Goal: Entertainment & Leisure: Consume media (video, audio)

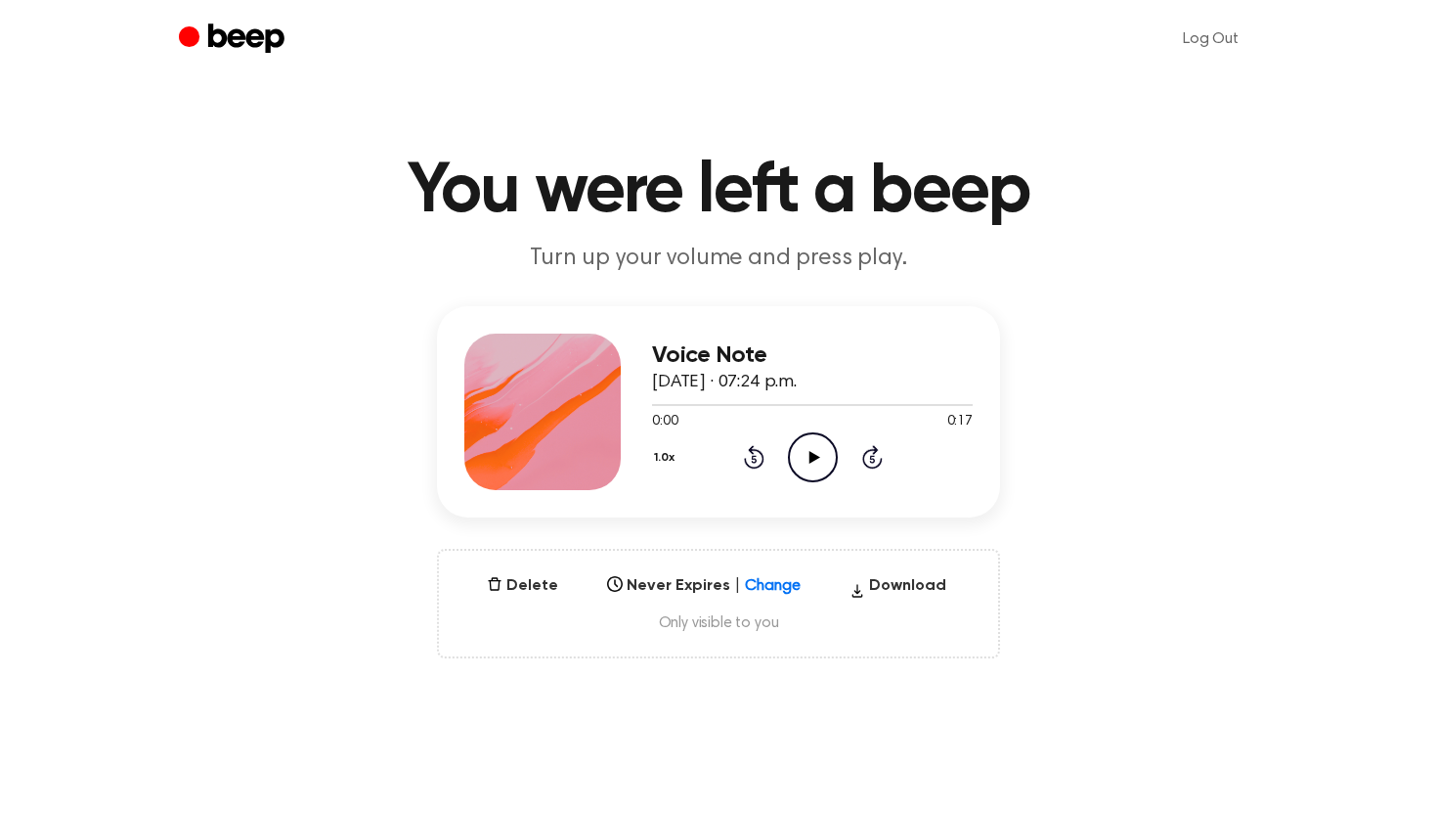
click at [802, 450] on icon "Play Audio" at bounding box center [813, 457] width 50 height 50
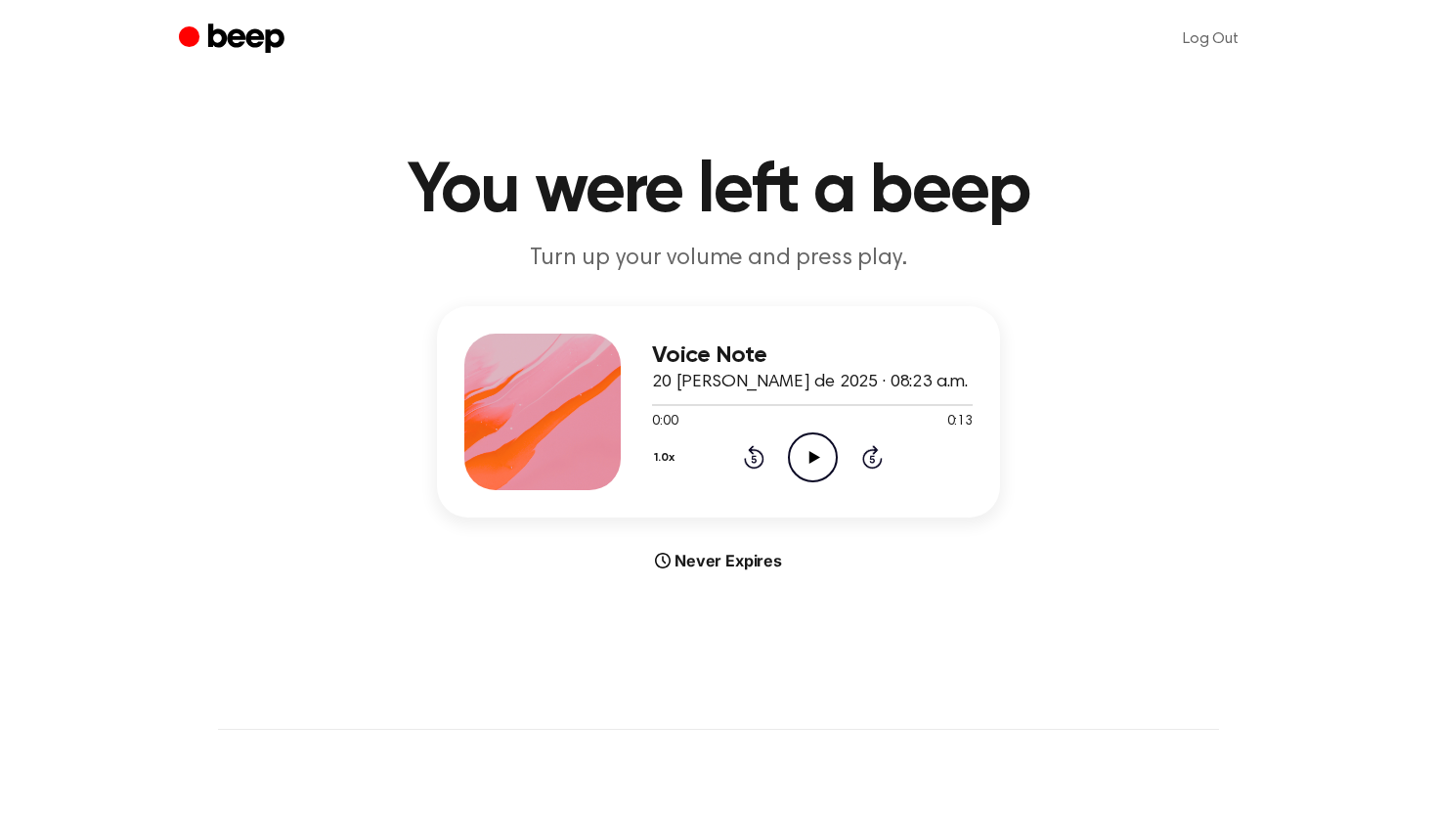
click at [809, 455] on icon at bounding box center [814, 457] width 11 height 13
click at [810, 456] on icon at bounding box center [814, 457] width 11 height 13
click at [810, 456] on icon at bounding box center [813, 457] width 9 height 13
click at [656, 401] on div at bounding box center [812, 404] width 321 height 16
click at [821, 458] on icon "Play Audio" at bounding box center [813, 457] width 50 height 50
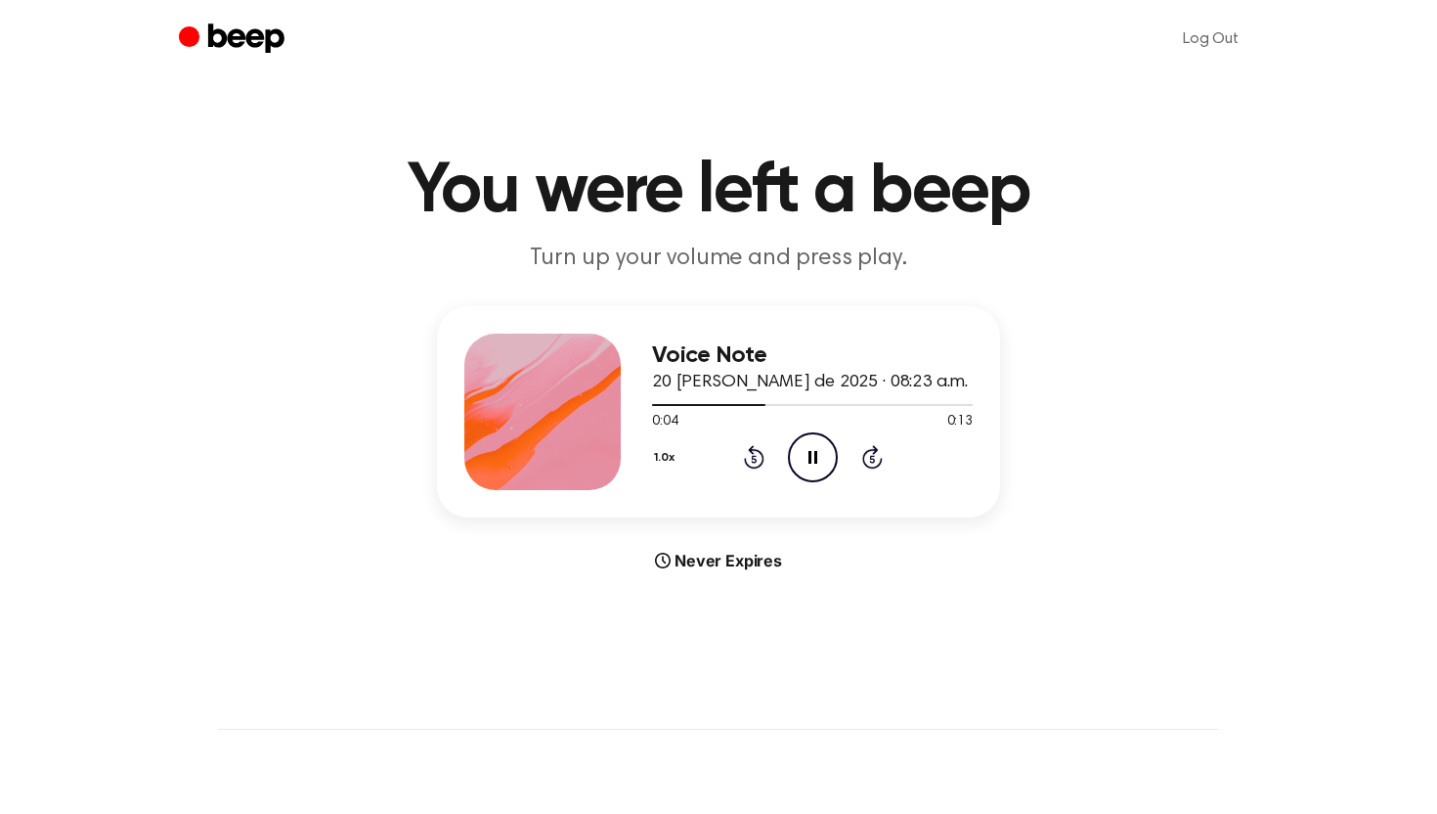
click at [821, 458] on icon "Pause Audio" at bounding box center [813, 457] width 50 height 50
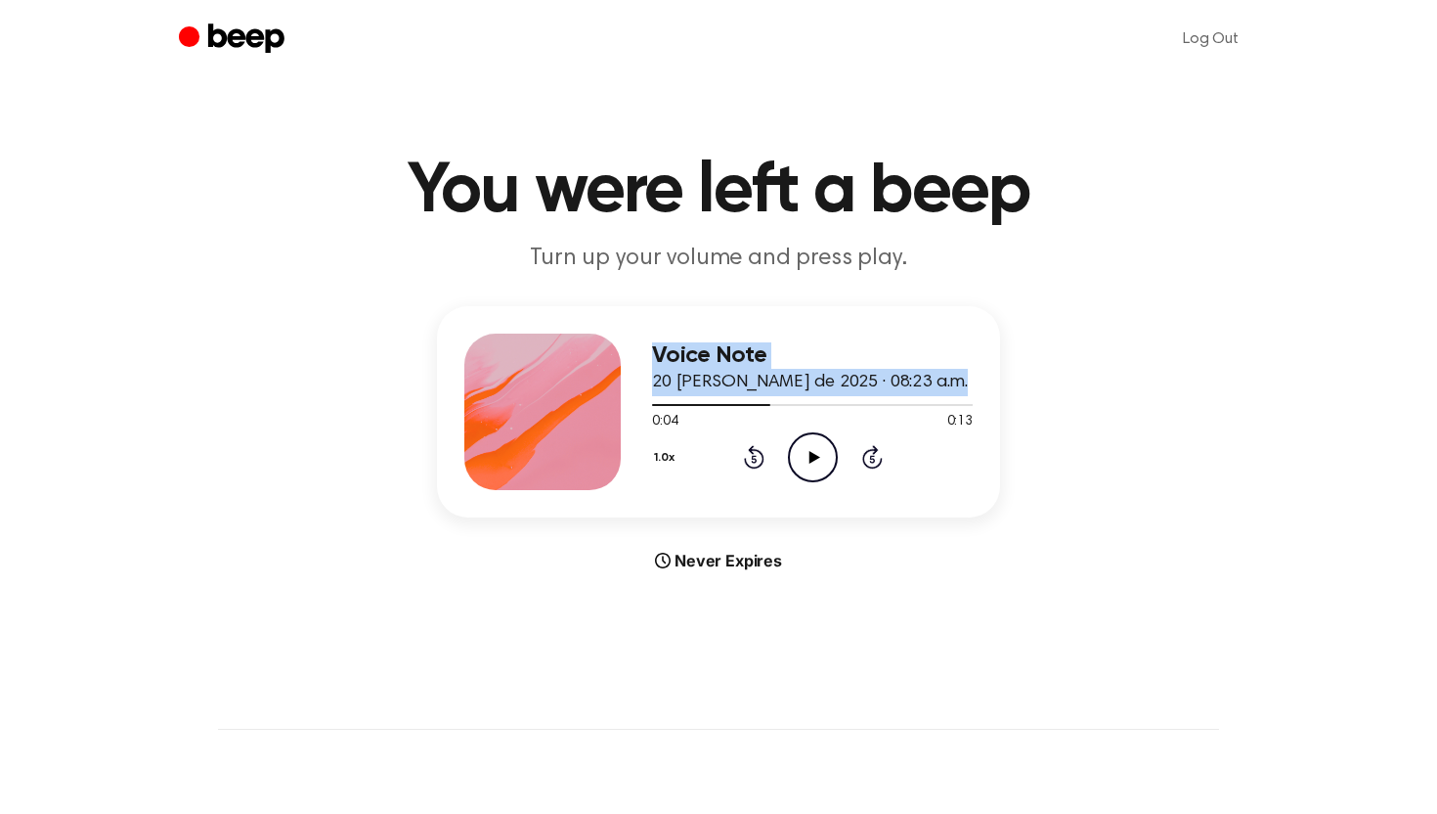
drag, startPoint x: 761, startPoint y: 401, endPoint x: 624, endPoint y: 403, distance: 136.9
click at [623, 403] on div "Voice Note 20 [PERSON_NAME] de 2025 · 08:23 a.m. 0:04 0:13 Your browser does no…" at bounding box center [718, 411] width 563 height 211
click at [659, 406] on div at bounding box center [812, 404] width 321 height 16
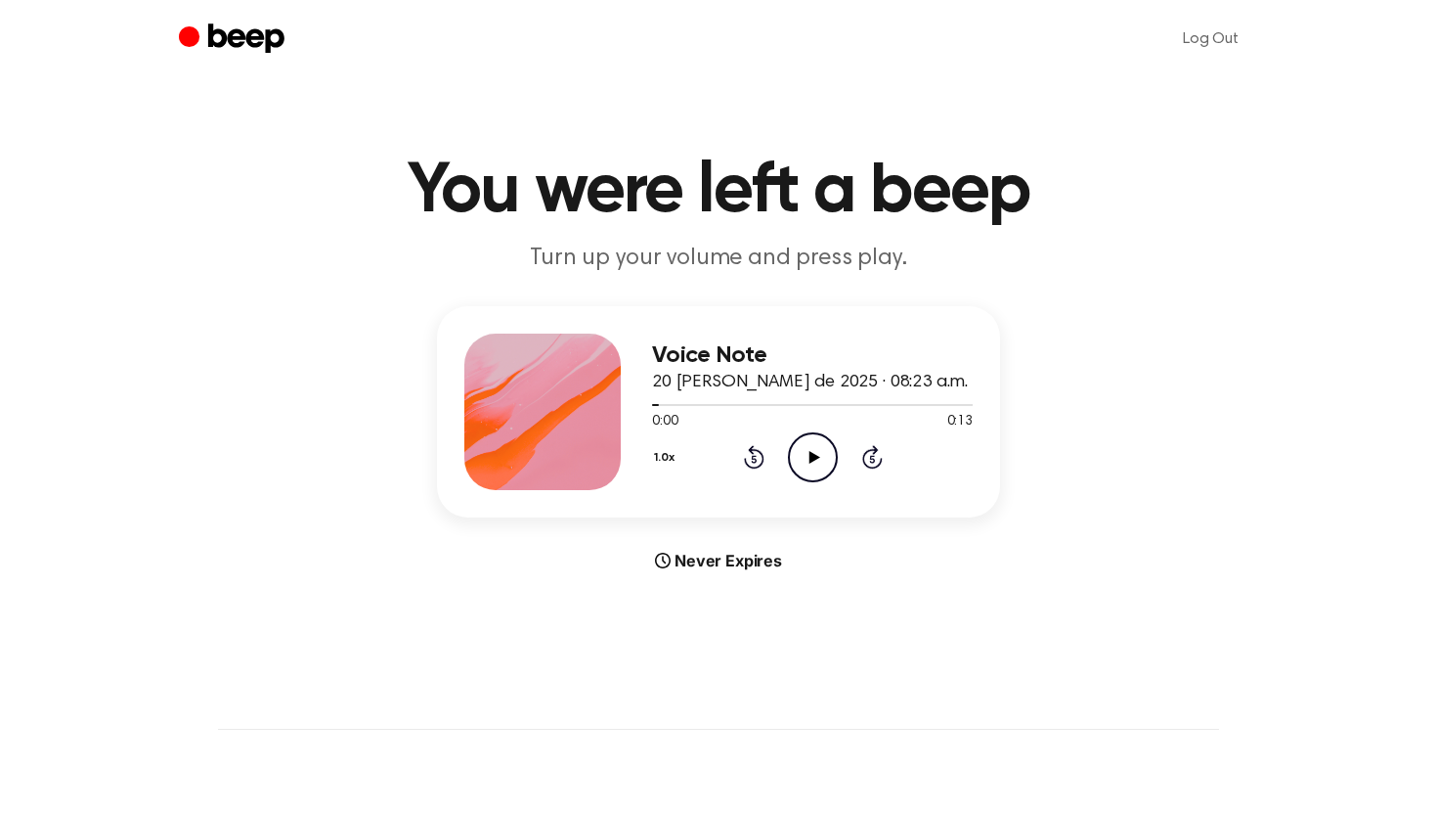
click at [811, 458] on icon at bounding box center [814, 457] width 11 height 13
click at [813, 458] on icon "Pause Audio" at bounding box center [813, 457] width 50 height 50
click at [659, 405] on div at bounding box center [812, 404] width 321 height 16
click at [813, 456] on icon at bounding box center [814, 457] width 11 height 13
click at [813, 456] on icon "Pause Audio" at bounding box center [813, 457] width 50 height 50
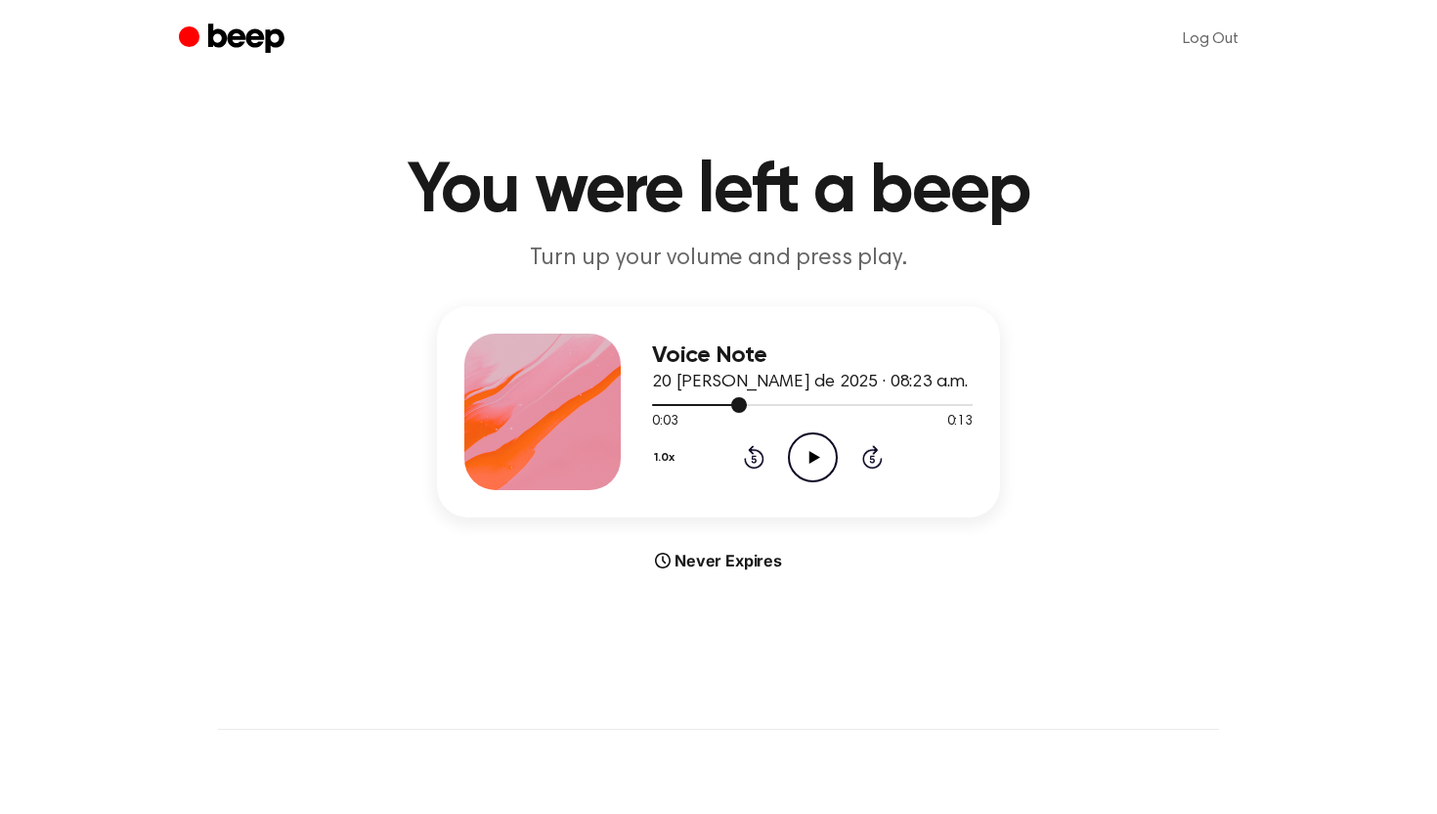
click at [659, 400] on div at bounding box center [812, 404] width 321 height 16
click at [825, 447] on icon "Play Audio" at bounding box center [813, 457] width 50 height 50
click at [825, 447] on icon "Pause Audio" at bounding box center [813, 457] width 50 height 50
click at [661, 404] on div at bounding box center [679, 405] width 54 height 2
click at [778, 444] on div "1.0x Rewind 5 seconds Play Audio Skip 5 seconds" at bounding box center [812, 457] width 321 height 50
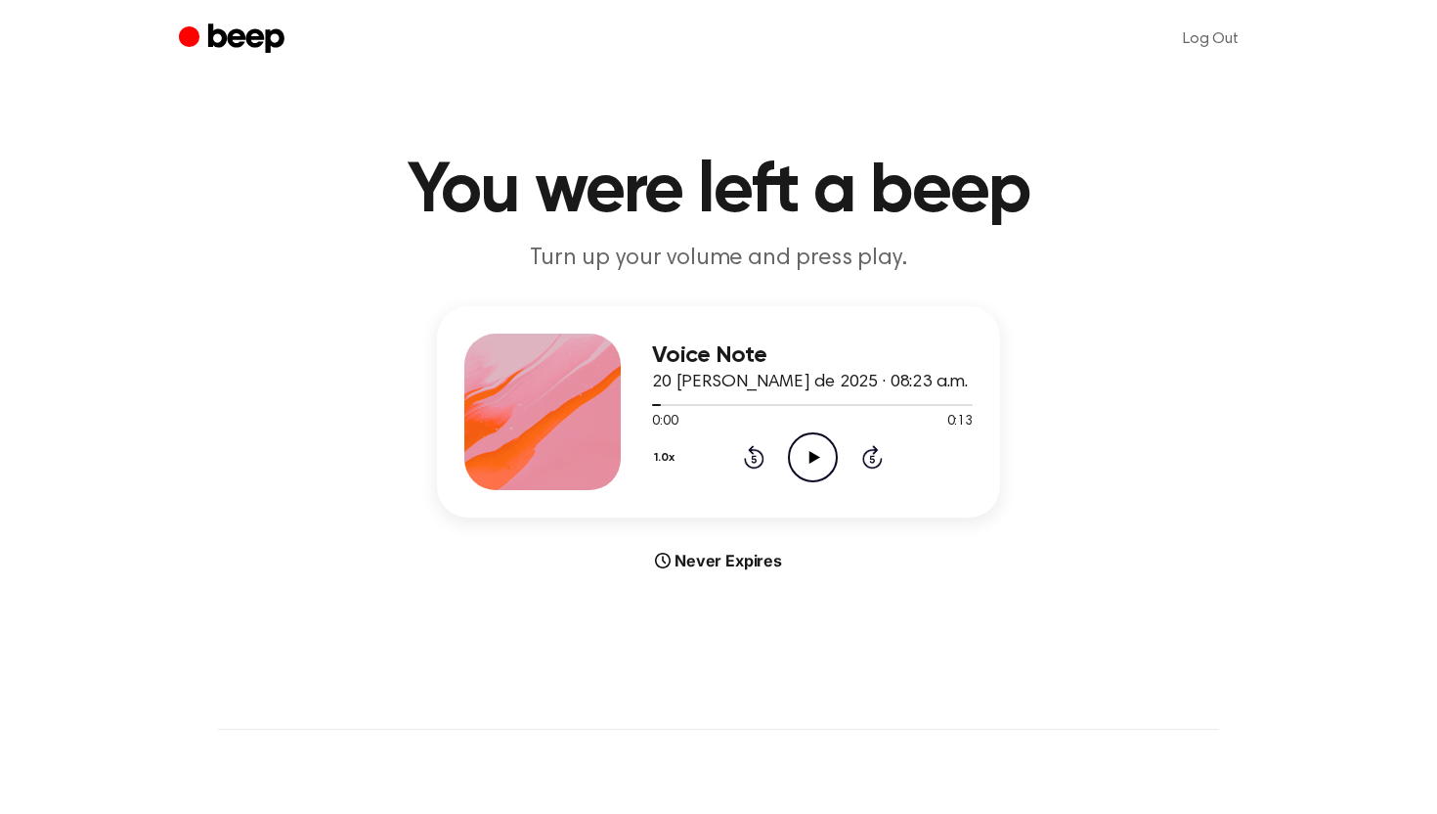
click at [817, 449] on icon "Play Audio" at bounding box center [813, 457] width 50 height 50
click at [817, 449] on icon "Pause Audio" at bounding box center [813, 457] width 50 height 50
click at [660, 405] on div at bounding box center [812, 404] width 321 height 16
click at [804, 455] on icon "Play Audio" at bounding box center [813, 457] width 50 height 50
click at [658, 404] on div at bounding box center [707, 405] width 110 height 2
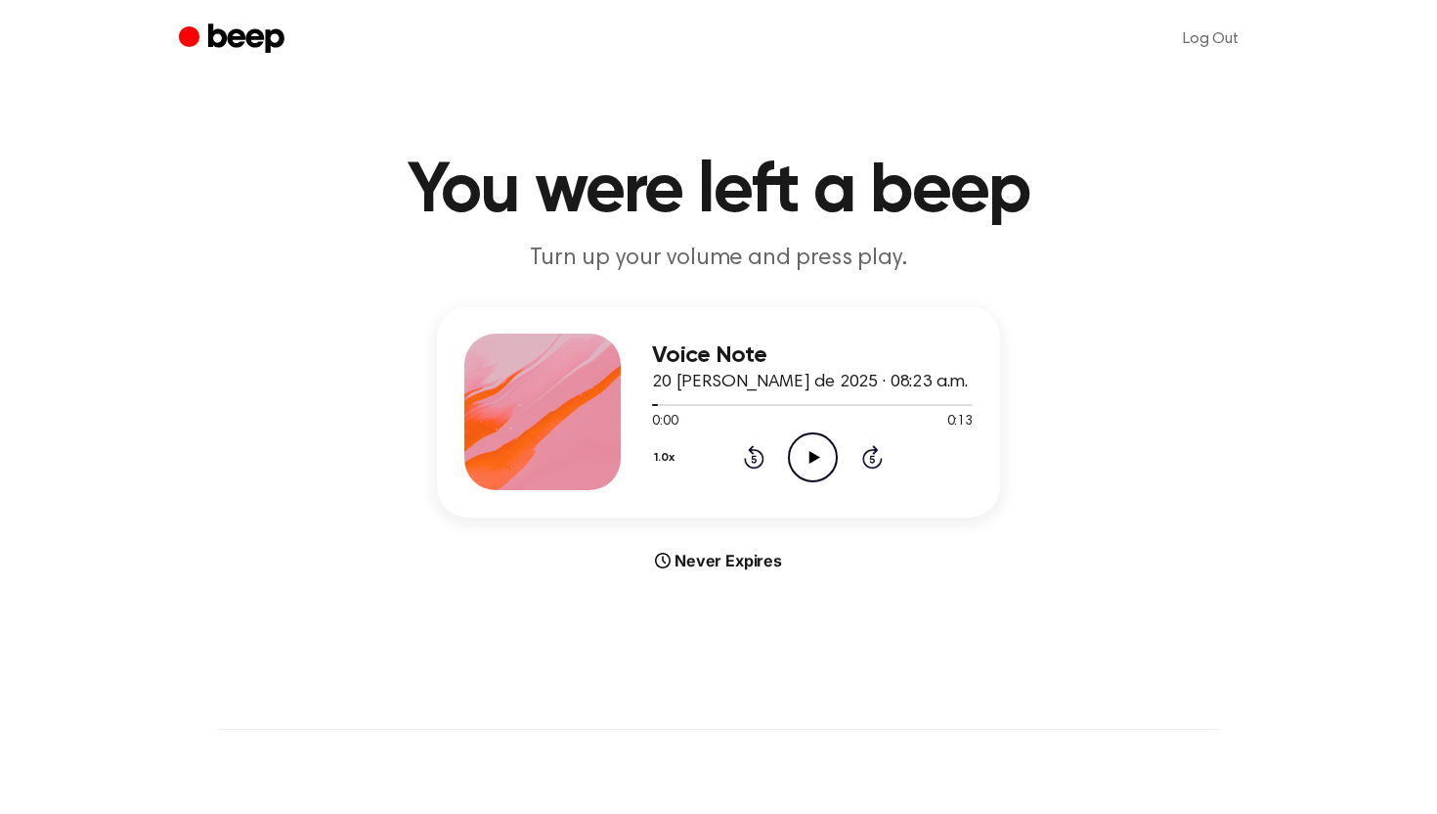
click at [817, 449] on icon "Play Audio" at bounding box center [813, 457] width 50 height 50
click at [817, 449] on icon "Pause Audio" at bounding box center [813, 457] width 50 height 50
click at [656, 408] on div at bounding box center [812, 404] width 321 height 16
click at [818, 451] on icon "Play Audio" at bounding box center [813, 457] width 50 height 50
click at [818, 451] on icon "Pause Audio" at bounding box center [813, 457] width 50 height 50
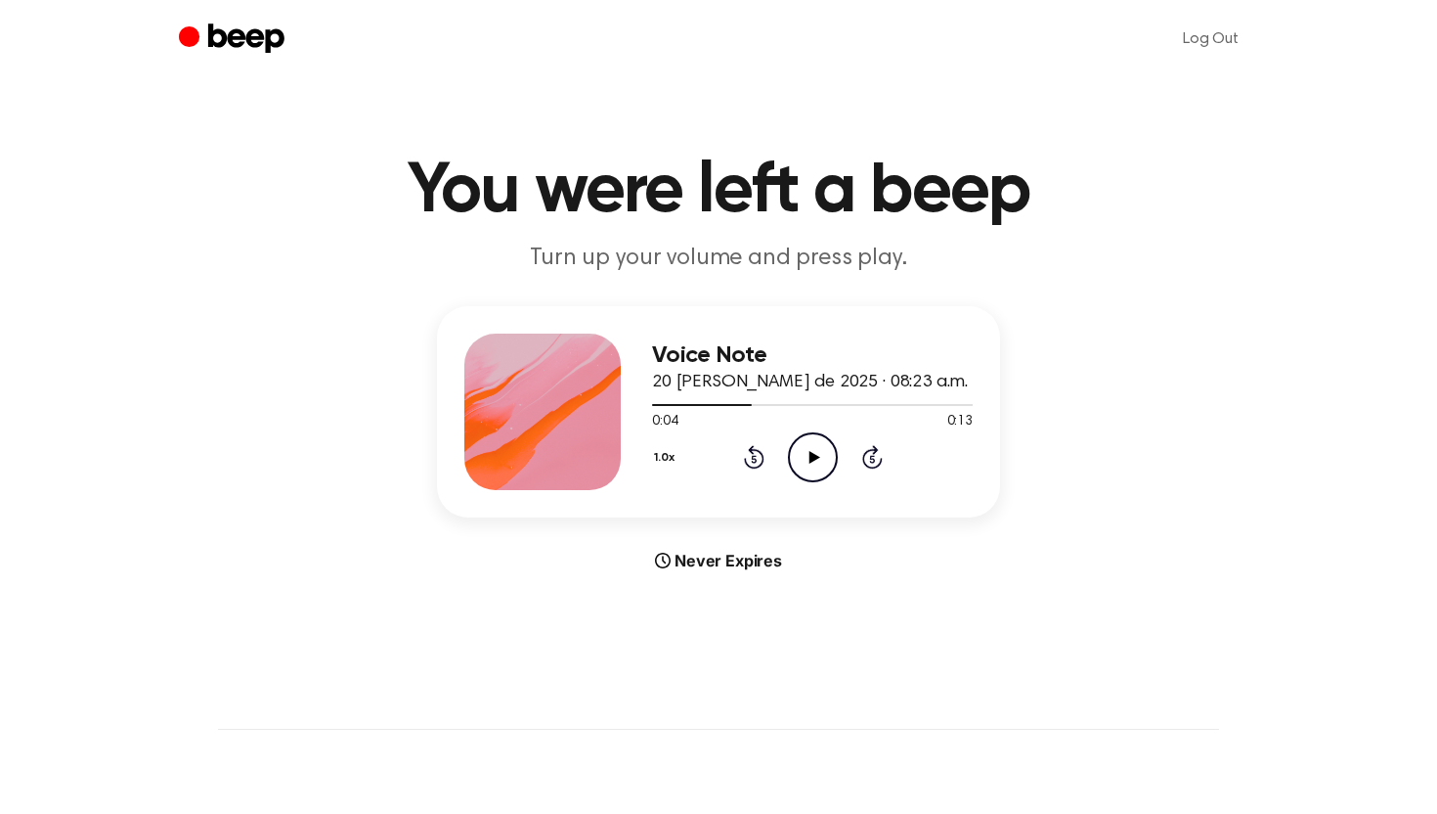
drag, startPoint x: 741, startPoint y: 405, endPoint x: 645, endPoint y: 398, distance: 96.1
click at [642, 399] on div "Voice Note 20 [PERSON_NAME] de 2025 · 08:23 a.m. 0:04 0:13 Your browser does no…" at bounding box center [718, 411] width 563 height 211
drag, startPoint x: 747, startPoint y: 402, endPoint x: 652, endPoint y: 403, distance: 94.9
click at [652, 404] on div at bounding box center [702, 405] width 100 height 2
click at [818, 451] on icon "Play Audio" at bounding box center [813, 457] width 50 height 50
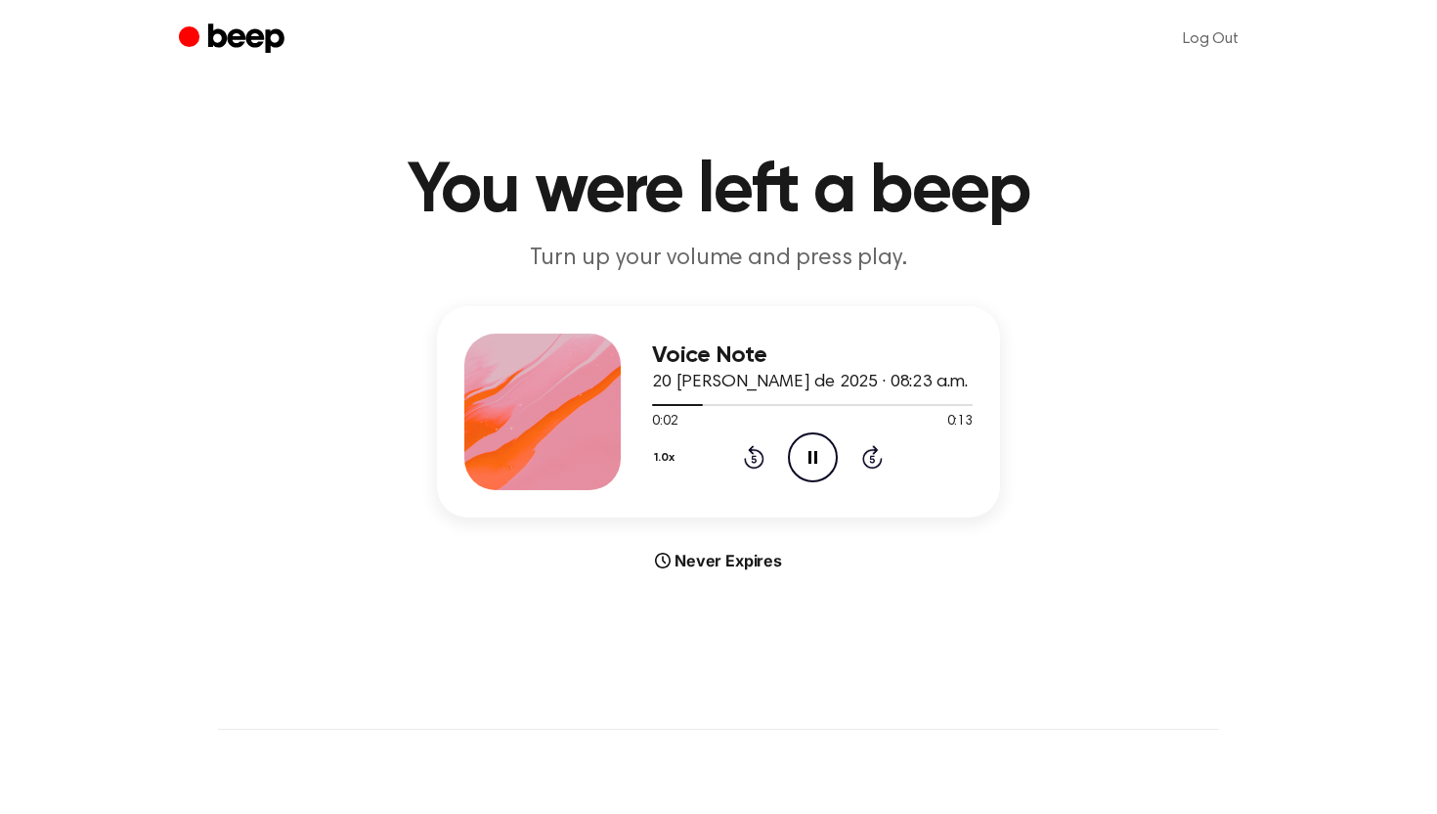
click at [818, 451] on icon "Pause Audio" at bounding box center [813, 457] width 50 height 50
click at [659, 406] on div at bounding box center [812, 404] width 321 height 16
click at [805, 458] on icon "Play Audio" at bounding box center [813, 457] width 50 height 50
click at [805, 458] on icon "Pause Audio" at bounding box center [813, 457] width 50 height 50
click at [656, 404] on div at bounding box center [683, 405] width 63 height 2
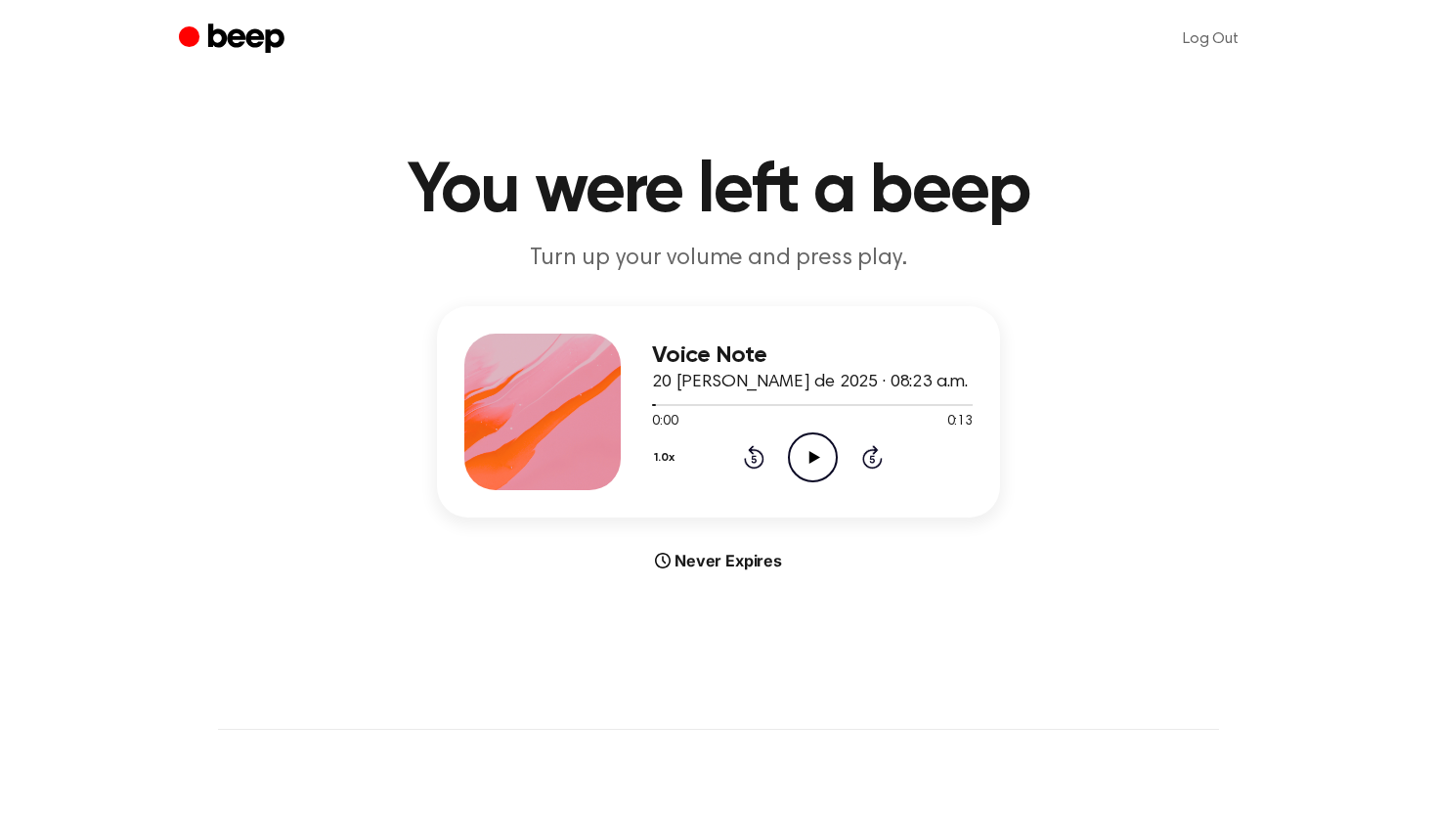
click at [821, 456] on icon "Play Audio" at bounding box center [813, 457] width 50 height 50
click at [821, 456] on icon "Pause Audio" at bounding box center [813, 457] width 50 height 50
